Goal: Transaction & Acquisition: Purchase product/service

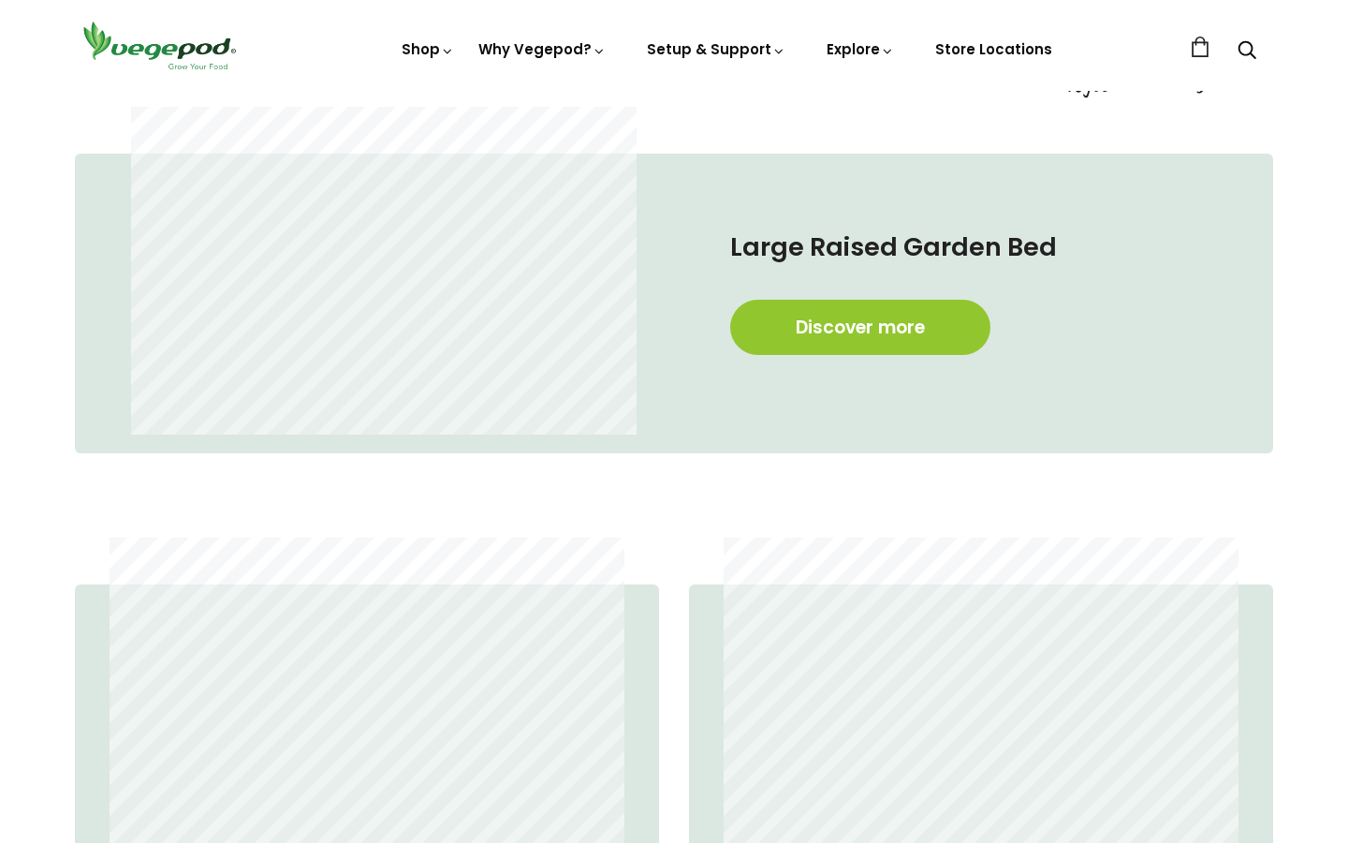
scroll to position [1019, 0]
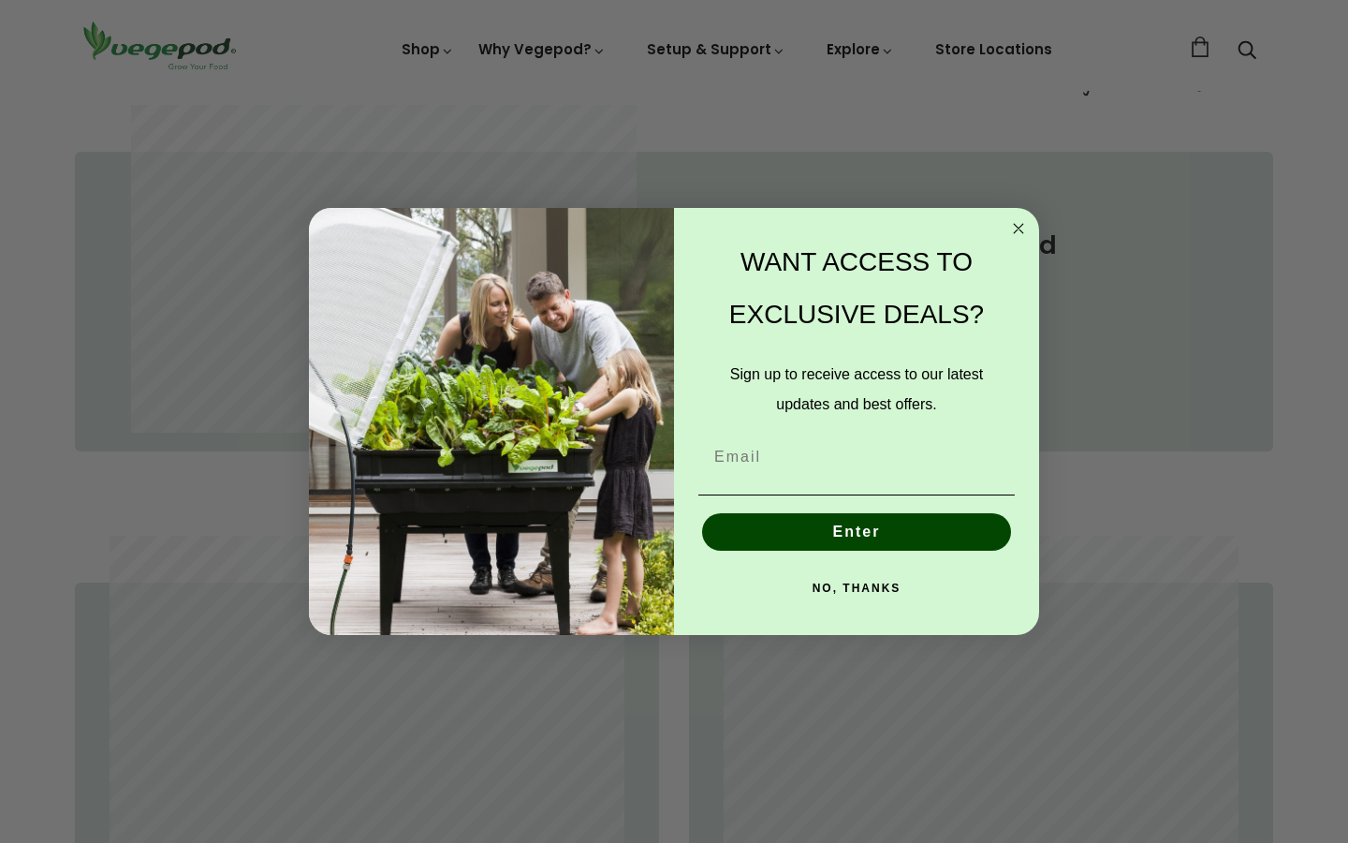
click at [1020, 228] on circle "Close dialog" at bounding box center [1019, 228] width 22 height 22
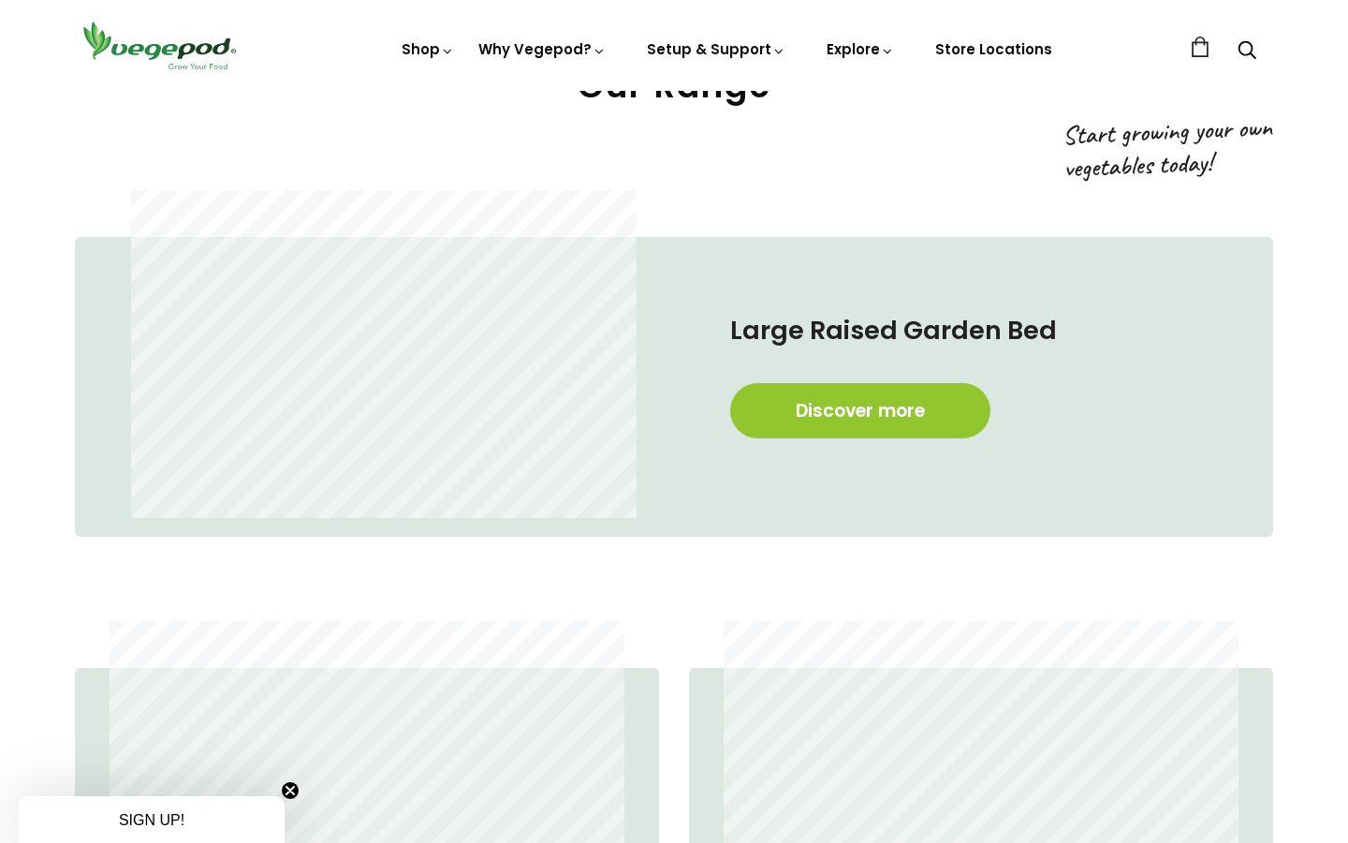
scroll to position [907, 0]
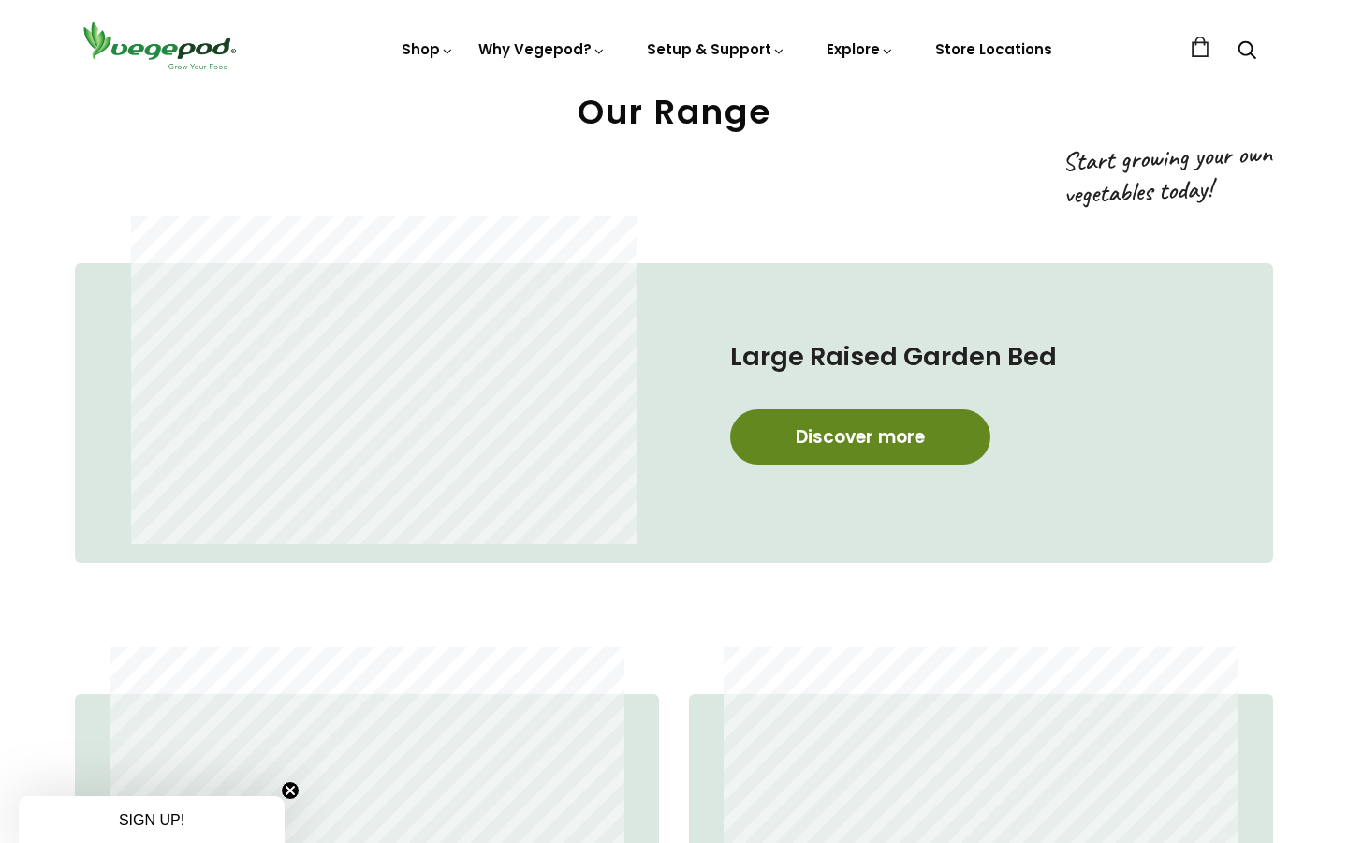
click at [872, 422] on link "Discover more" at bounding box center [860, 436] width 260 height 55
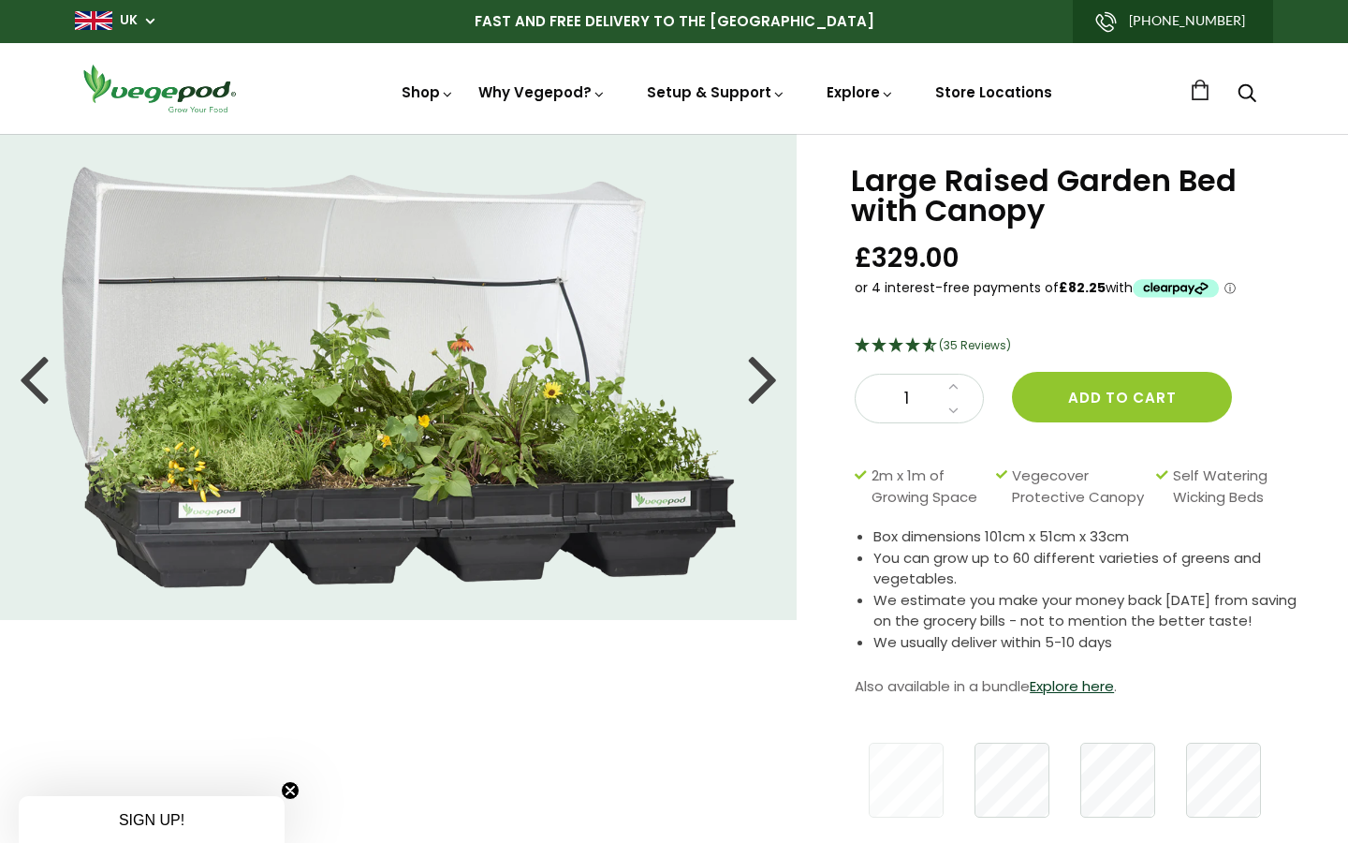
click at [765, 381] on div at bounding box center [763, 377] width 30 height 84
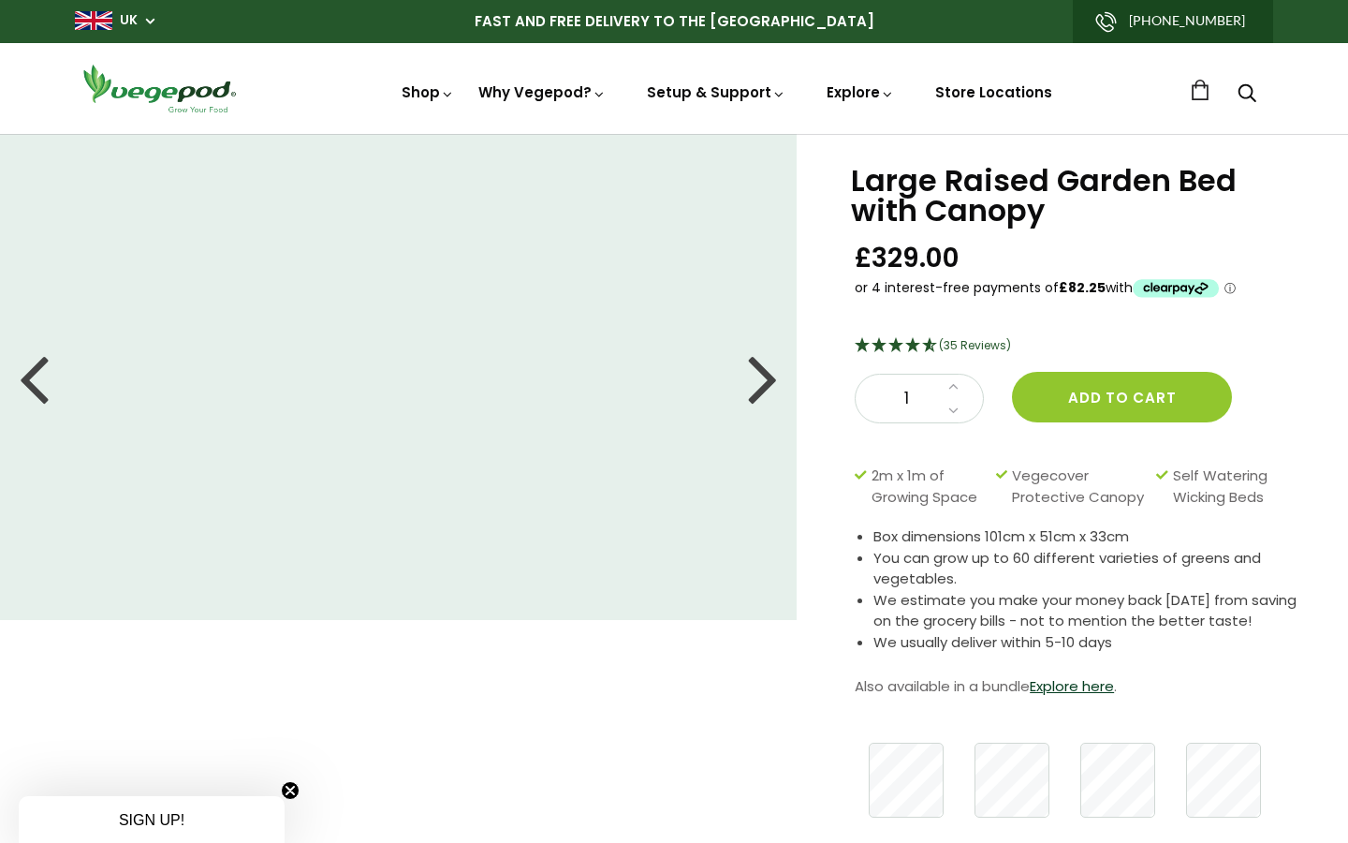
click at [765, 381] on div at bounding box center [763, 377] width 30 height 84
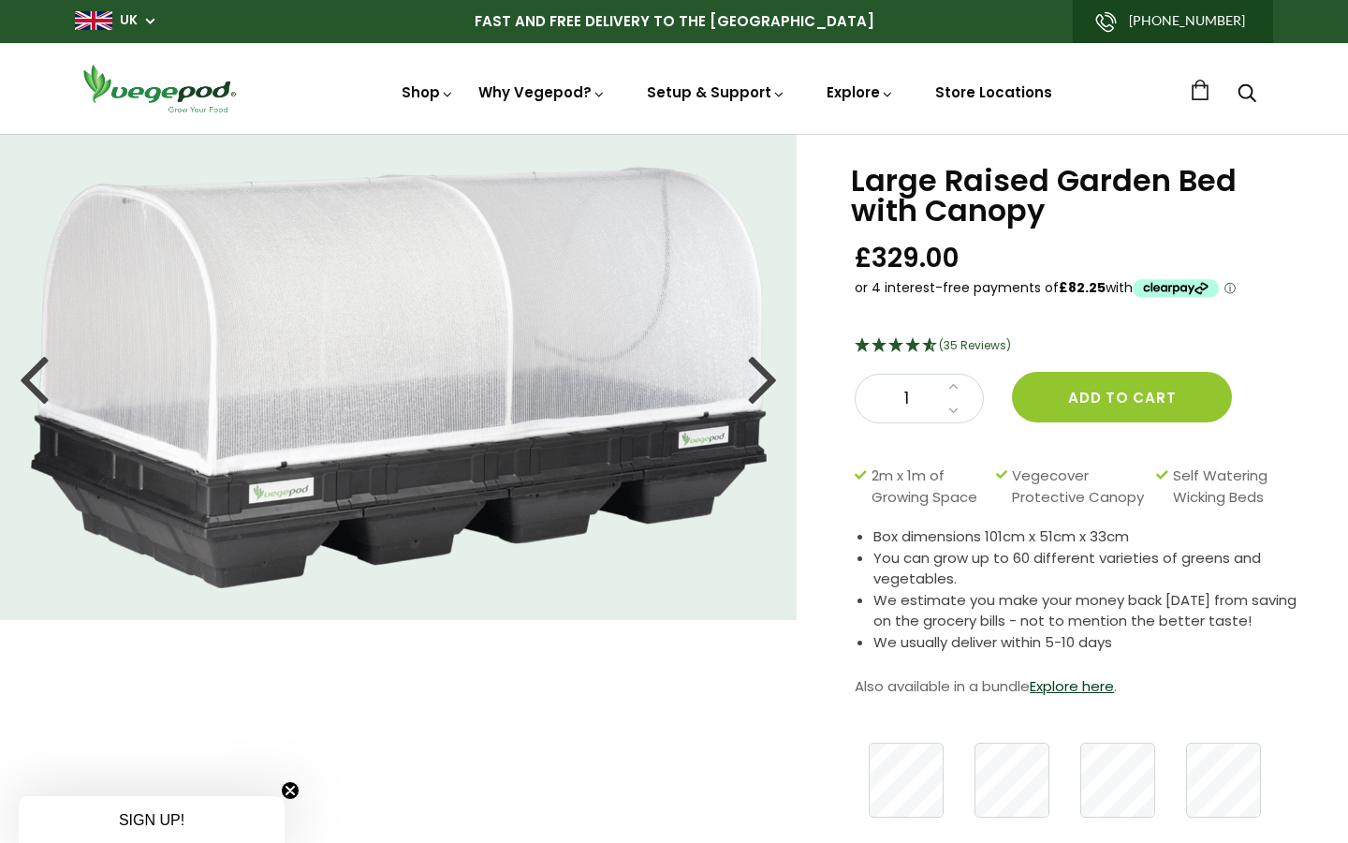
click at [765, 381] on div at bounding box center [763, 377] width 30 height 84
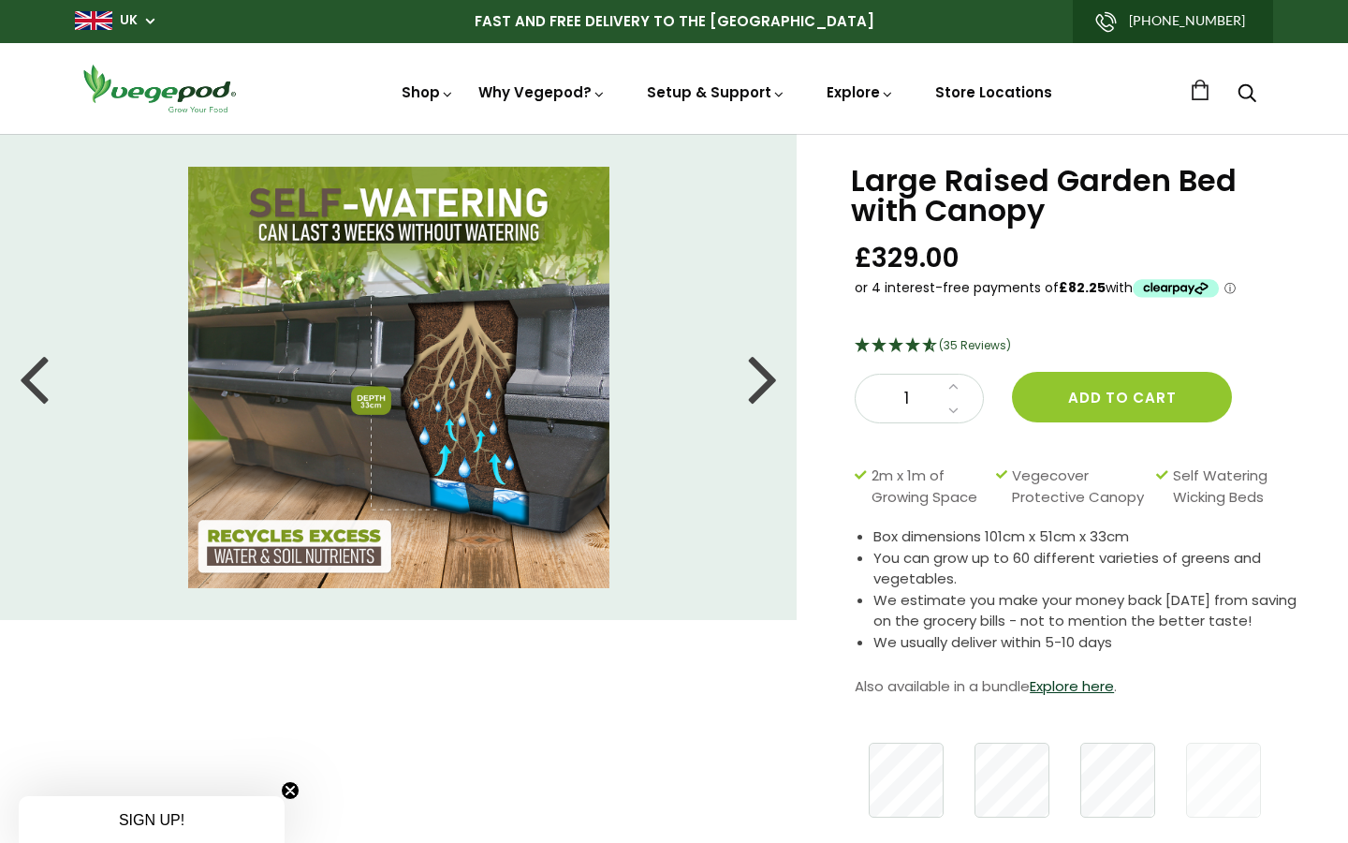
click at [765, 381] on div at bounding box center [763, 377] width 30 height 84
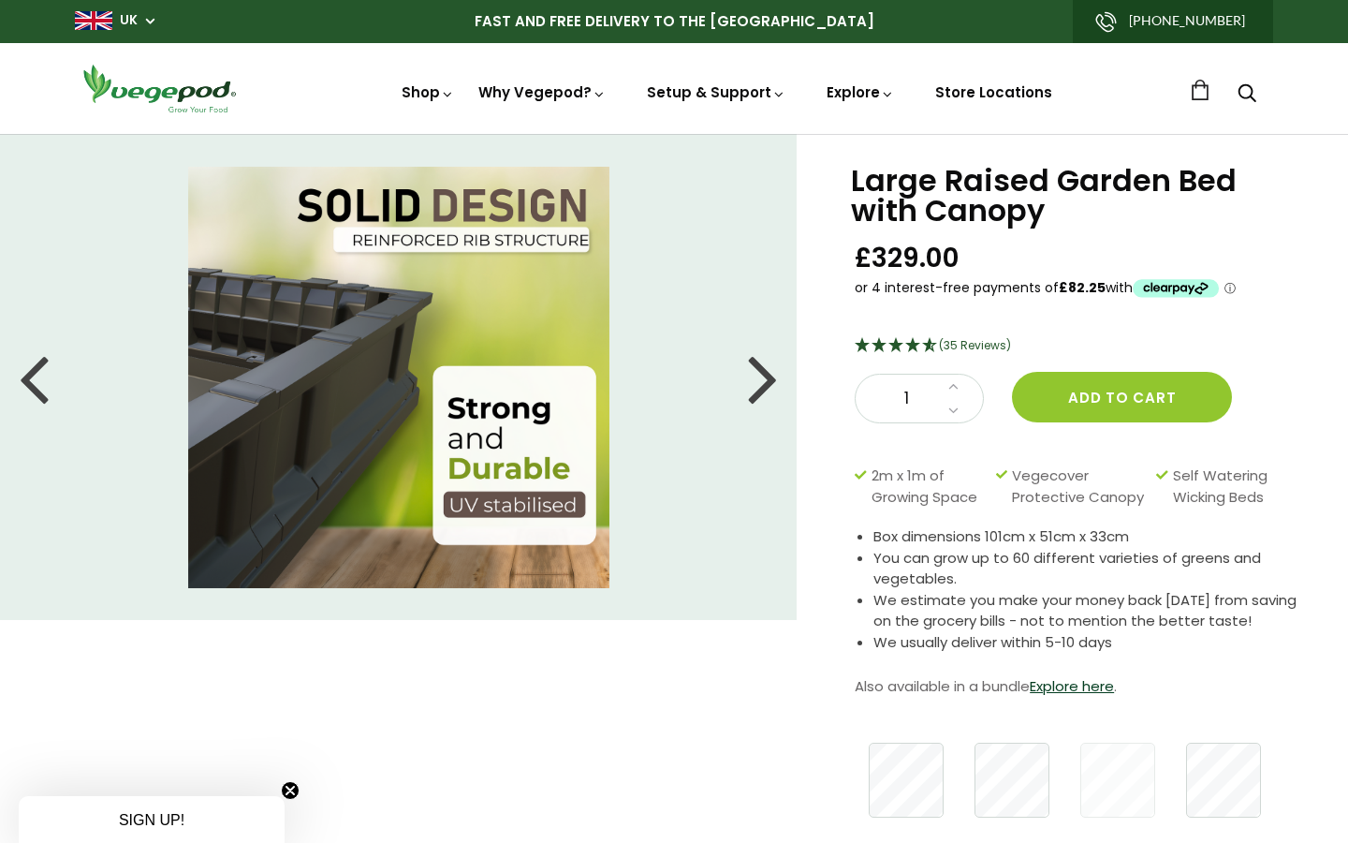
click at [765, 381] on div at bounding box center [763, 377] width 30 height 84
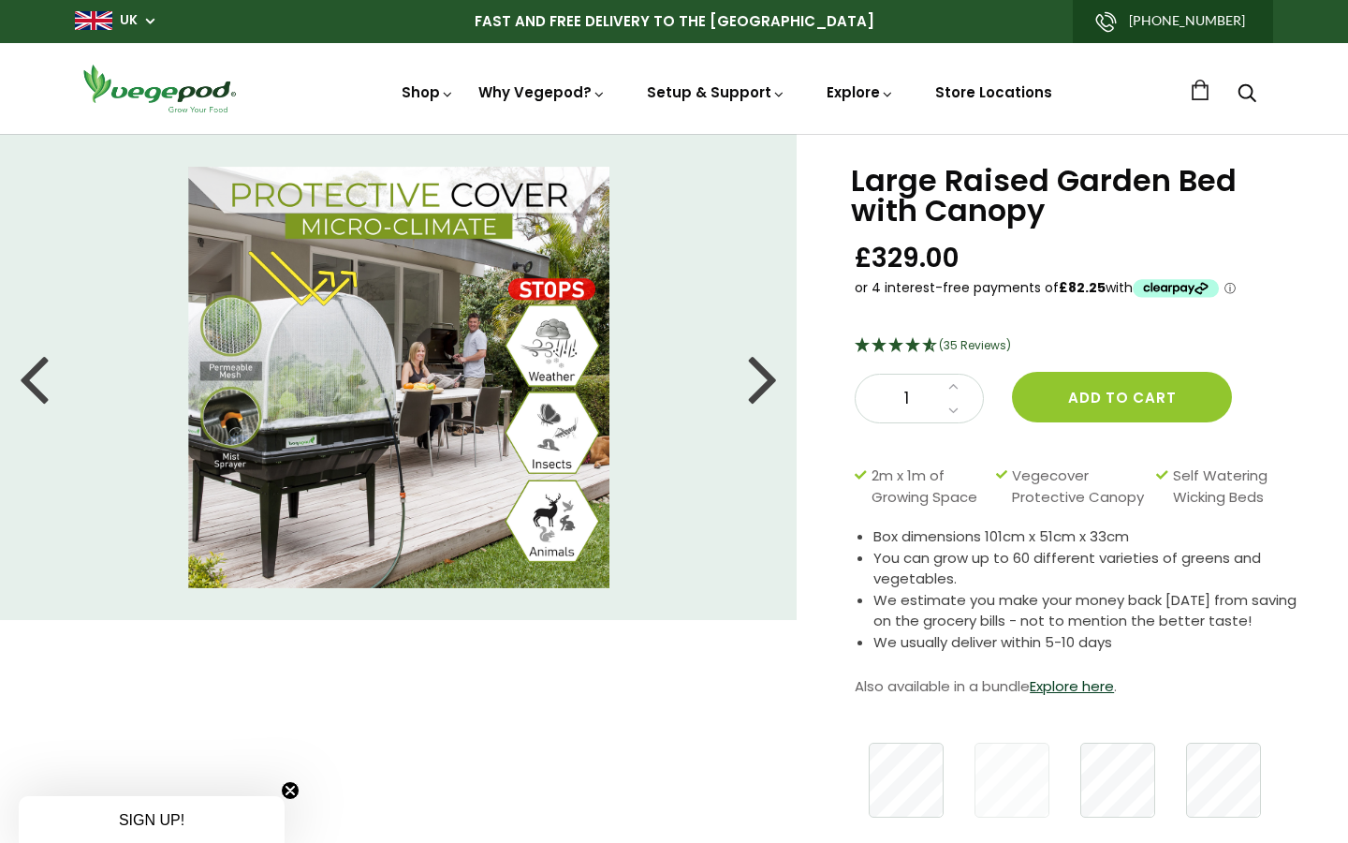
click at [765, 381] on div at bounding box center [763, 377] width 30 height 84
